Goal: Task Accomplishment & Management: Manage account settings

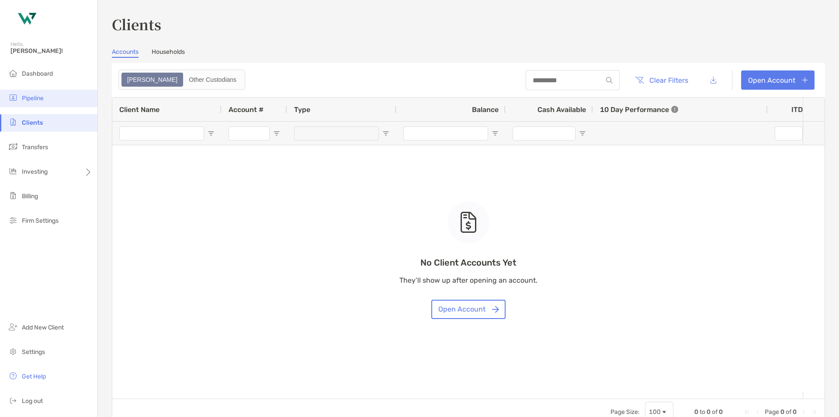
drag, startPoint x: 0, startPoint y: 0, endPoint x: 27, endPoint y: 95, distance: 98.9
click at [27, 95] on span "Pipeline" at bounding box center [33, 97] width 22 height 7
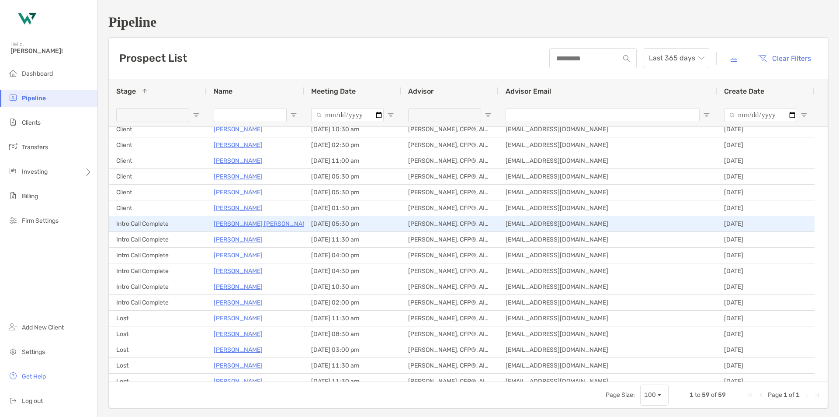
scroll to position [131, 0]
click at [247, 225] on p "[PERSON_NAME] [PERSON_NAME]" at bounding box center [263, 223] width 99 height 11
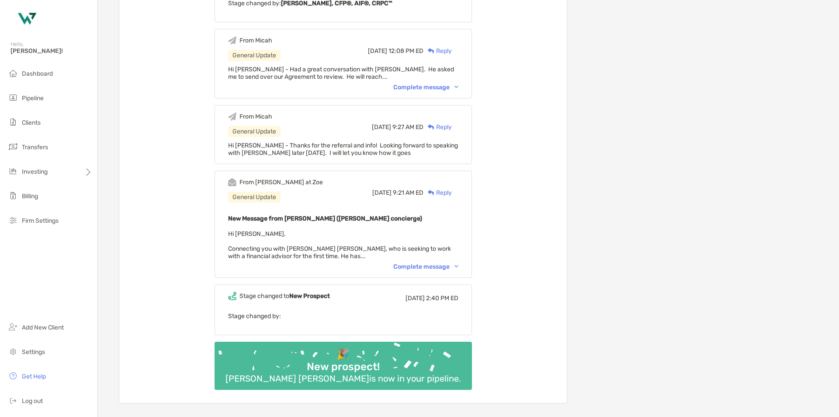
scroll to position [306, 0]
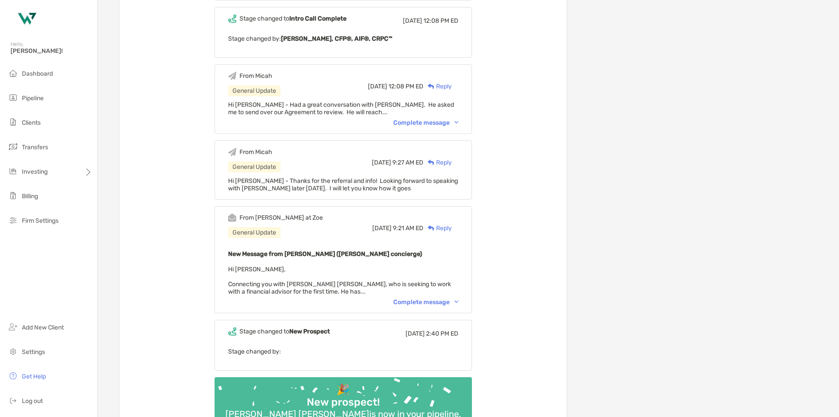
click at [435, 124] on div "Complete message" at bounding box center [425, 122] width 65 height 7
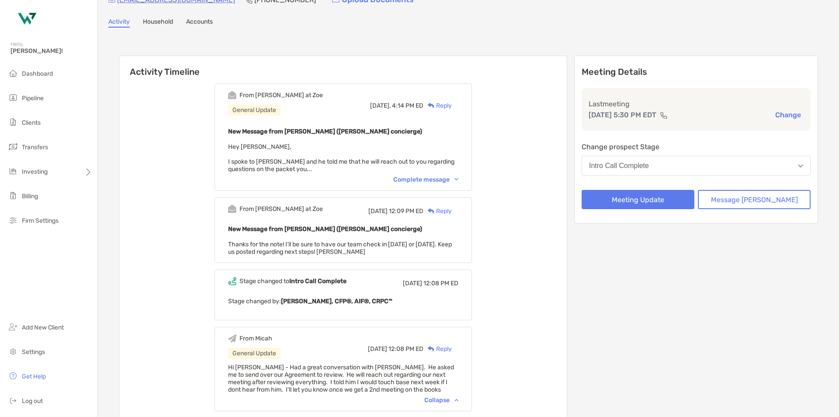
scroll to position [0, 0]
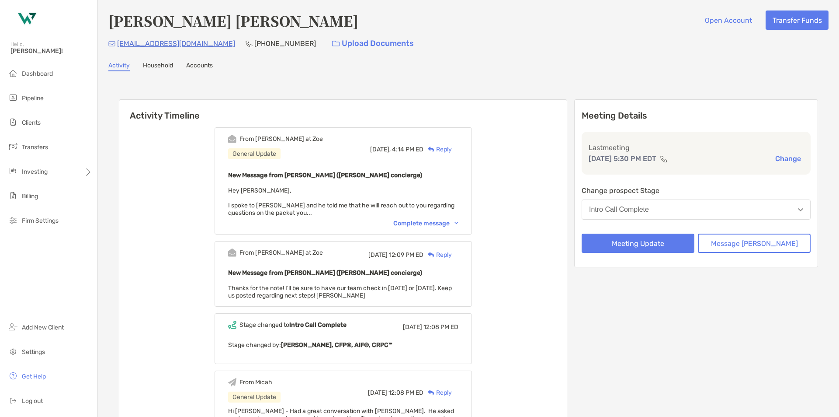
click at [428, 227] on div "From Brendan at Zoe General Update Yesterday, 4:14 PM ED Reply New Message from…" at bounding box center [343, 180] width 257 height 107
click at [431, 226] on div "Complete message" at bounding box center [425, 222] width 65 height 7
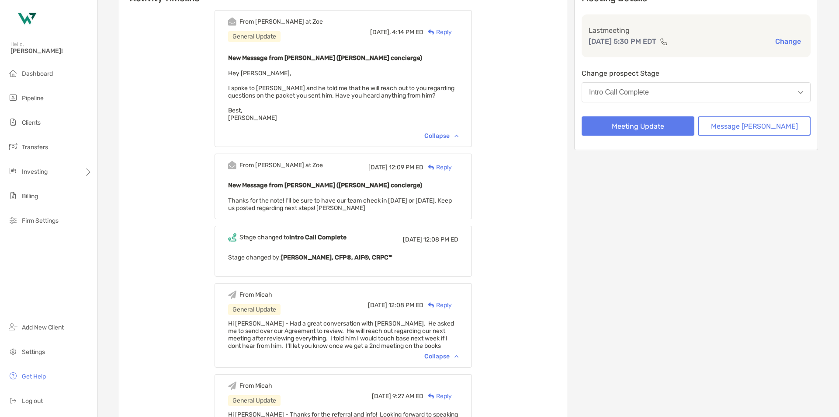
scroll to position [175, 0]
